Goal: Task Accomplishment & Management: Manage account settings

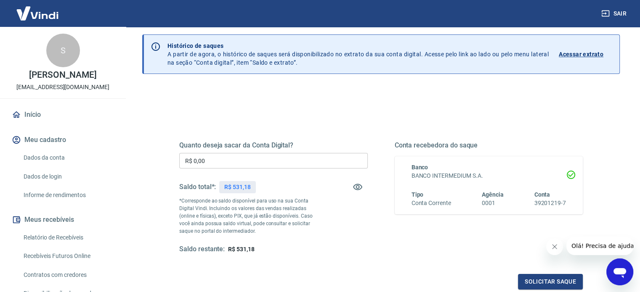
scroll to position [42, 0]
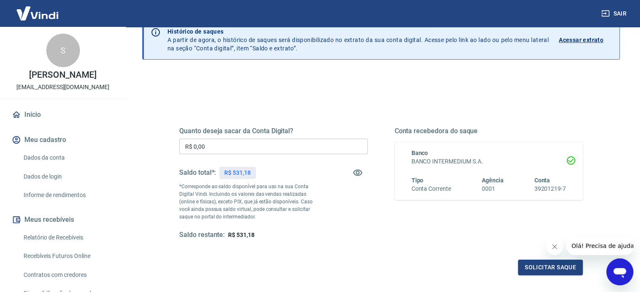
click at [226, 145] on input "R$ 0,00" at bounding box center [273, 147] width 188 height 16
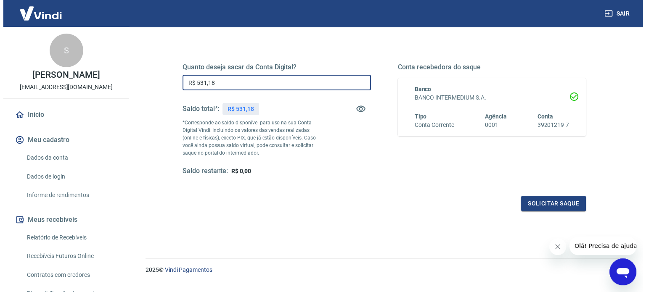
scroll to position [123, 0]
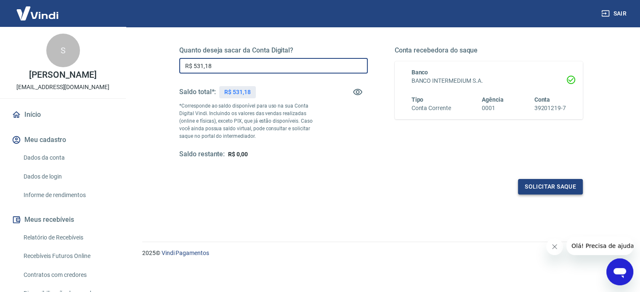
type input "R$ 531,18"
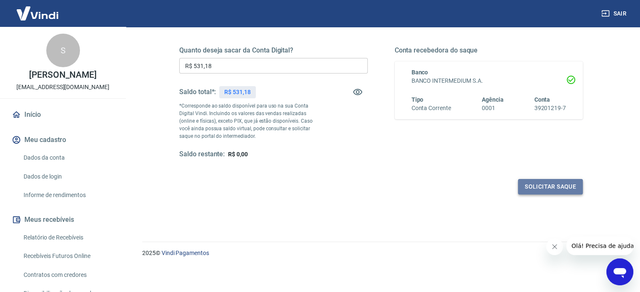
click at [567, 188] on button "Solicitar saque" at bounding box center [550, 187] width 65 height 16
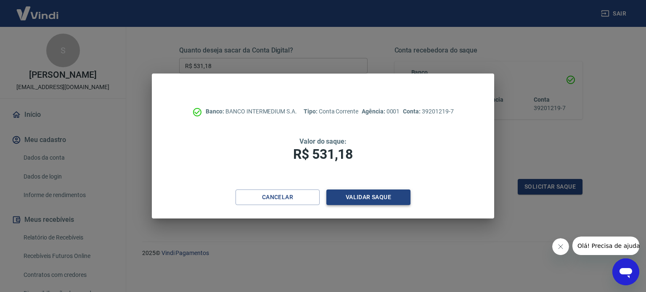
click at [393, 194] on button "Validar saque" at bounding box center [369, 198] width 84 height 16
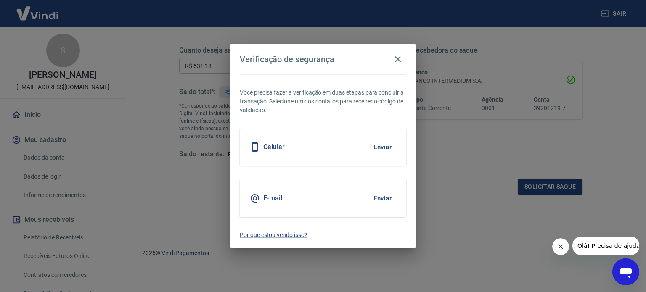
click at [325, 153] on div "Celular Enviar" at bounding box center [323, 147] width 167 height 38
click at [388, 146] on button "Enviar" at bounding box center [382, 147] width 27 height 18
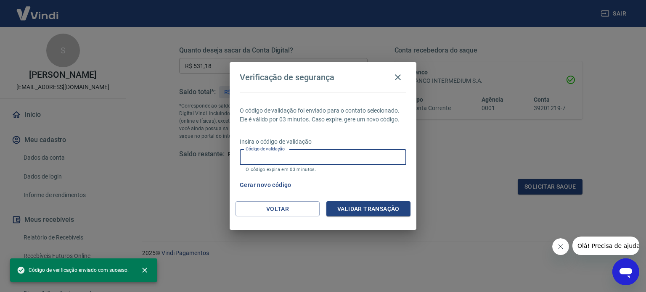
click at [321, 156] on input "Código de validação" at bounding box center [323, 158] width 167 height 16
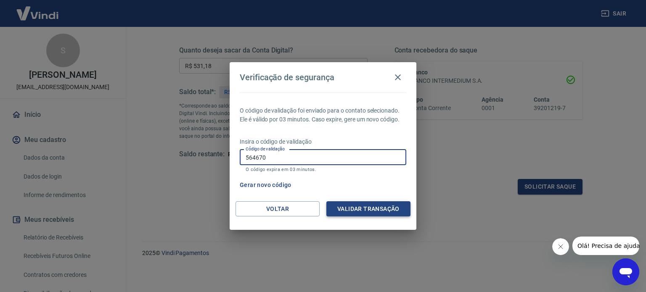
type input "564670"
click at [357, 207] on button "Validar transação" at bounding box center [369, 210] width 84 height 16
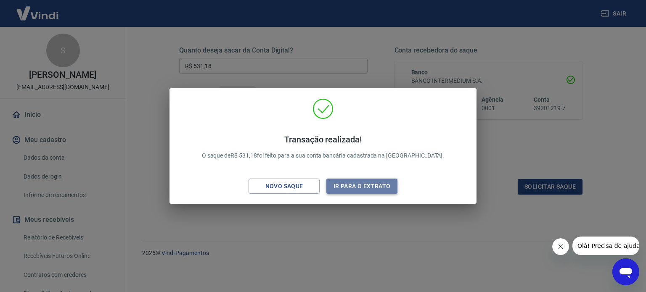
click at [379, 184] on button "Ir para o extrato" at bounding box center [362, 187] width 71 height 16
